Goal: Transaction & Acquisition: Purchase product/service

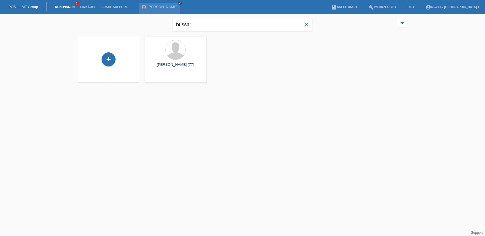
click at [307, 25] on icon "close" at bounding box center [306, 24] width 7 height 7
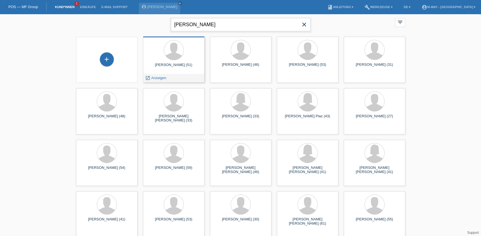
type input "schindelholz"
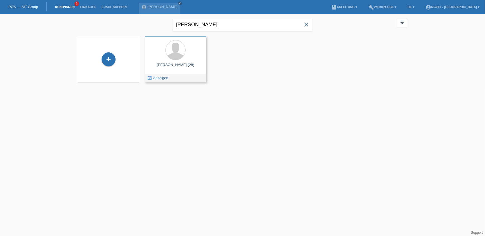
click at [174, 66] on div "Louis Schindelholz (28)" at bounding box center [175, 67] width 52 height 9
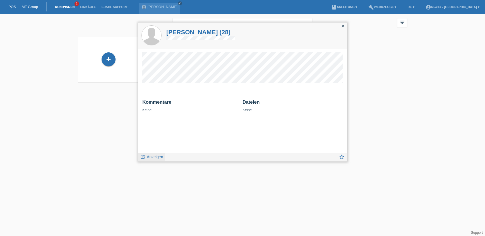
click at [155, 158] on span "Anzeigen" at bounding box center [155, 157] width 16 height 4
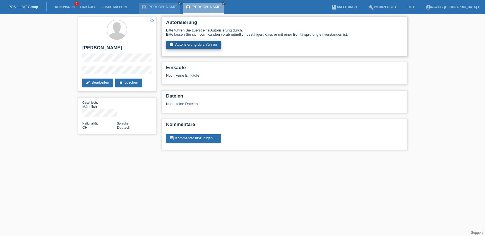
click at [183, 41] on link "assignment_turned_in Autorisierung durchführen" at bounding box center [193, 45] width 55 height 8
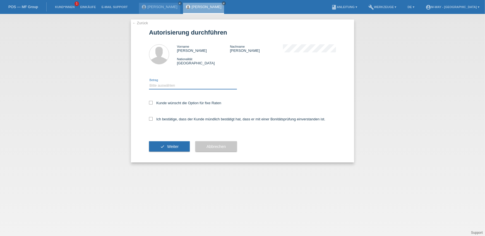
click at [167, 84] on select "Bitte auswählen CHF 1.00 - CHF 499.00 CHF 500.00 - CHF 1'999.00 CHF 2'000.00 - …" at bounding box center [193, 85] width 88 height 7
select select "3"
click at [149, 82] on select "Bitte auswählen CHF 1.00 - CHF 499.00 CHF 500.00 - CHF 1'999.00 CHF 2'000.00 - …" at bounding box center [193, 85] width 88 height 7
click at [151, 106] on div "Kunde wünscht die Option für fixe Raten" at bounding box center [242, 103] width 187 height 16
click at [151, 103] on icon at bounding box center [151, 103] width 4 height 4
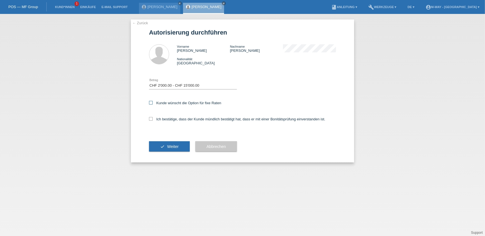
click at [151, 103] on input "Kunde wünscht die Option für fixe Raten" at bounding box center [151, 103] width 4 height 4
checkbox input "true"
click at [153, 117] on label "Ich bestätige, dass der Kunde mündlich bestätigt hat, dass er mit einer Bonität…" at bounding box center [237, 119] width 176 height 4
click at [153, 117] on input "Ich bestätige, dass der Kunde mündlich bestätigt hat, dass er mit einer Bonität…" at bounding box center [151, 119] width 4 height 4
checkbox input "true"
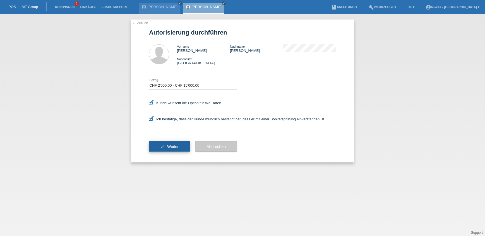
click at [165, 147] on button "check Weiter" at bounding box center [169, 146] width 41 height 11
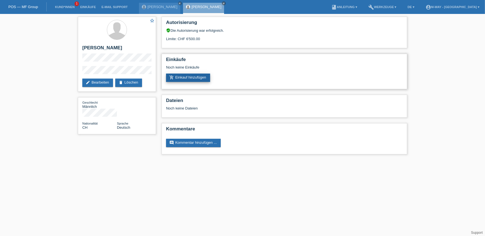
click at [184, 78] on link "add_shopping_cart Einkauf hinzufügen" at bounding box center [188, 78] width 44 height 8
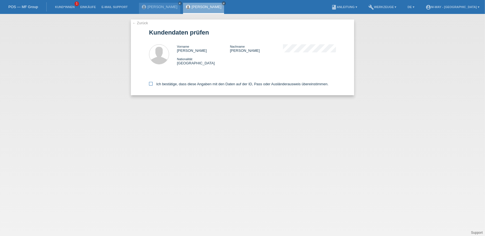
click at [156, 85] on label "Ich bestätige, dass diese Angaben mit den Daten auf der ID, Pass oder Ausländer…" at bounding box center [238, 84] width 179 height 4
click at [153, 85] on input "Ich bestätige, dass diese Angaben mit den Daten auf der ID, Pass oder Ausländer…" at bounding box center [151, 84] width 4 height 4
checkbox input "true"
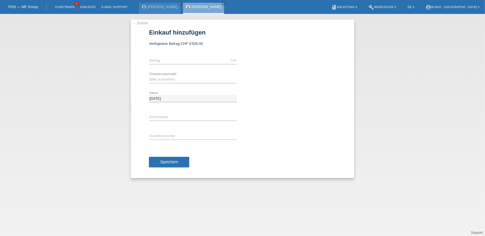
click at [161, 56] on div "CHF error Betrag" at bounding box center [193, 60] width 88 height 19
click at [161, 59] on input "text" at bounding box center [193, 60] width 88 height 7
type input "4000.00"
click at [156, 79] on select "Bitte auswählen Fixe Raten Kauf auf Rechnung mit Teilzahlungsoption" at bounding box center [193, 79] width 88 height 7
select select "77"
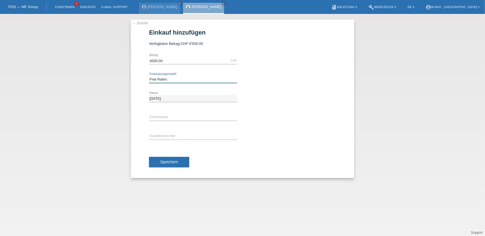
click at [149, 76] on select "Bitte auswählen Fixe Raten Kauf auf Rechnung mit Teilzahlungsoption" at bounding box center [193, 79] width 88 height 7
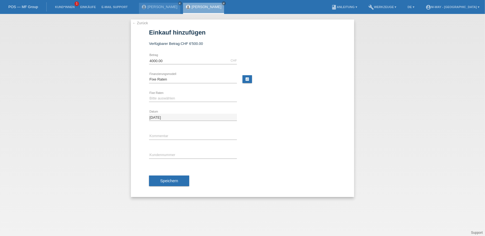
click at [166, 95] on div "Bitte auswählen 4 Raten 5 Raten 6 Raten 7 Raten 8 Raten 9 Raten 10 Raten 11 Rat…" at bounding box center [193, 98] width 88 height 19
click at [156, 134] on input "text" at bounding box center [193, 136] width 88 height 7
type input "Beleg Nr° 67276/6"
click at [158, 152] on input "text" at bounding box center [193, 155] width 88 height 7
type input "K067753"
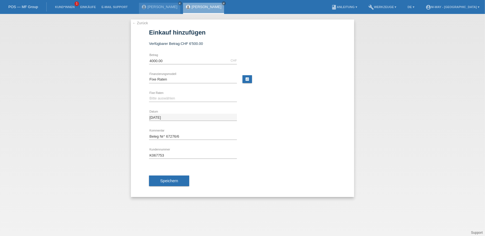
click at [193, 102] on div "Bitte auswählen 4 Raten 5 Raten 6 Raten 7 Raten 8 Raten 9 Raten 10 Raten 11 Rat…" at bounding box center [193, 98] width 88 height 19
click at [191, 98] on select "Bitte auswählen 4 Raten 5 Raten 6 Raten 7 Raten 8 Raten 9 Raten 10 Raten 11 Rat…" at bounding box center [193, 98] width 88 height 7
select select "202"
click at [149, 95] on select "Bitte auswählen 4 Raten 5 Raten 6 Raten 7 Raten 8 Raten 9 Raten 10 Raten 11 Rat…" at bounding box center [193, 98] width 88 height 7
click at [168, 179] on span "Speichern" at bounding box center [169, 181] width 18 height 4
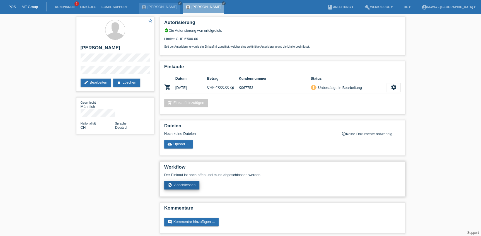
click at [176, 183] on span "Abschliessen" at bounding box center [184, 185] width 21 height 4
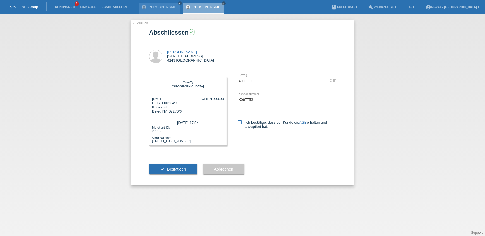
click at [239, 123] on icon at bounding box center [240, 123] width 4 height 4
click at [239, 123] on input "Ich bestätige, dass der Kunde die AGB erhalten und akzeptiert hat." at bounding box center [240, 123] width 4 height 4
checkbox input "true"
click at [164, 168] on button "check Bestätigen" at bounding box center [173, 169] width 48 height 11
